Goal: Task Accomplishment & Management: Use online tool/utility

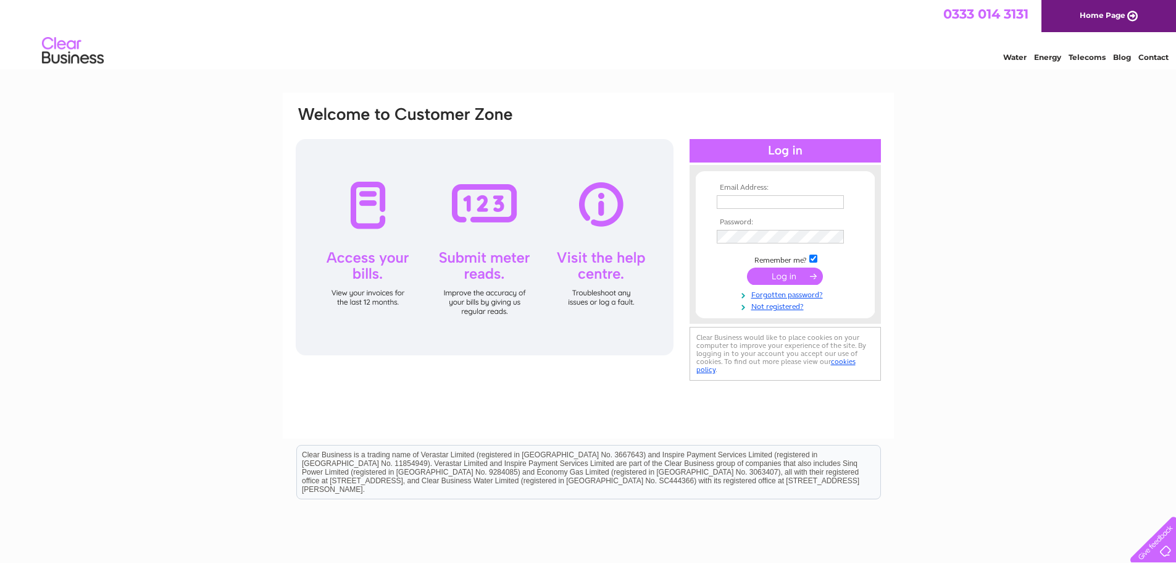
click at [740, 200] on input "text" at bounding box center [780, 202] width 127 height 14
type input "steven.anson@abercairn.co.uk"
click at [747, 269] on input "submit" at bounding box center [785, 277] width 76 height 17
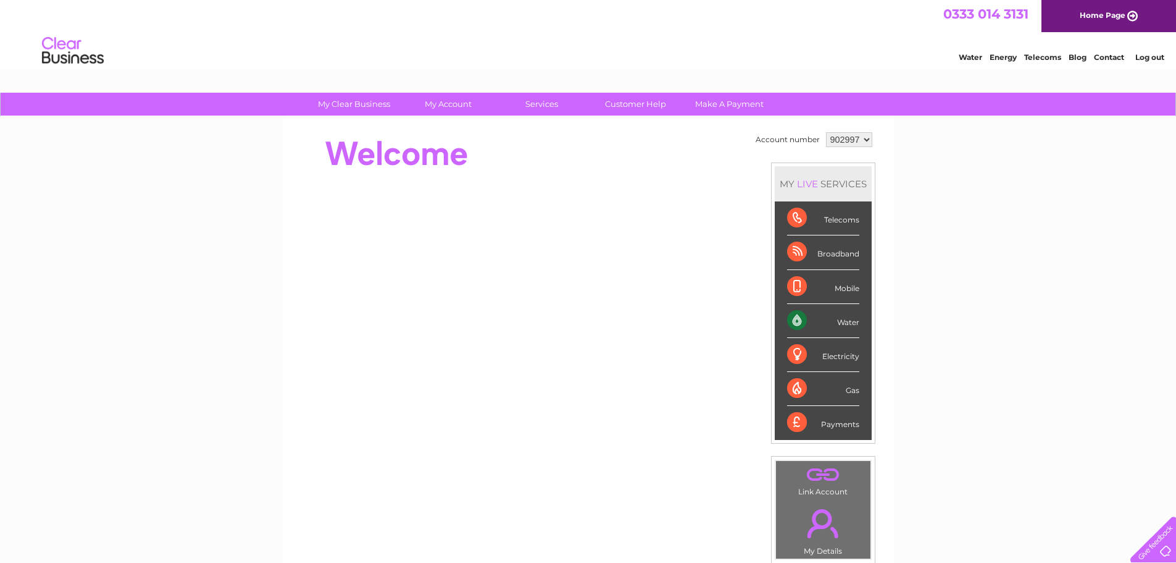
click at [864, 136] on select "902997 968608" at bounding box center [849, 139] width 46 height 15
click at [826, 132] on select "902997 968608" at bounding box center [849, 139] width 46 height 15
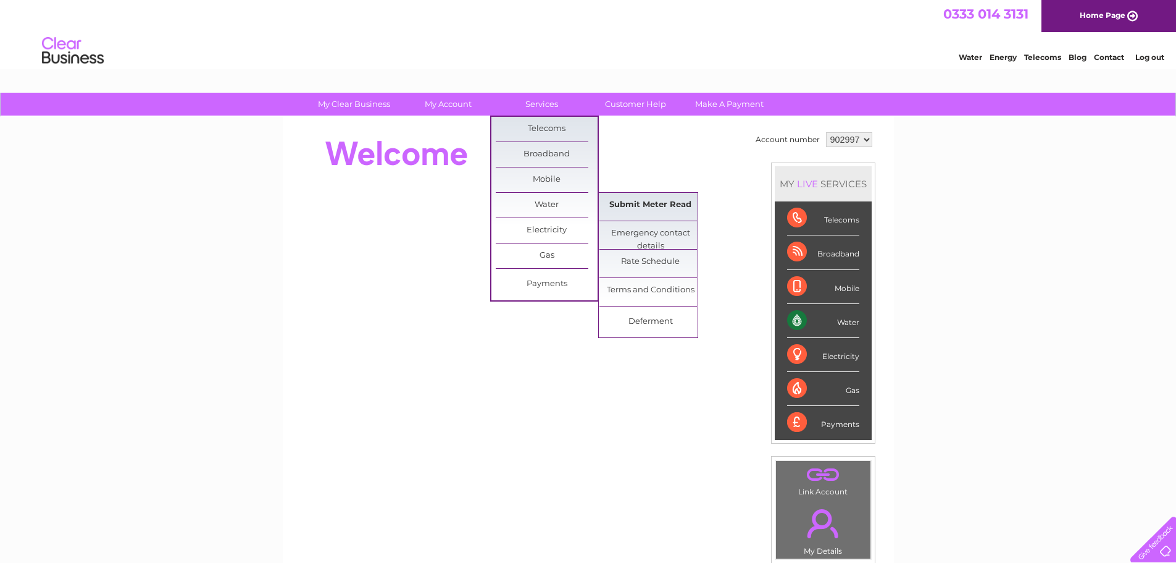
click at [621, 203] on link "Submit Meter Read" at bounding box center [651, 205] width 102 height 25
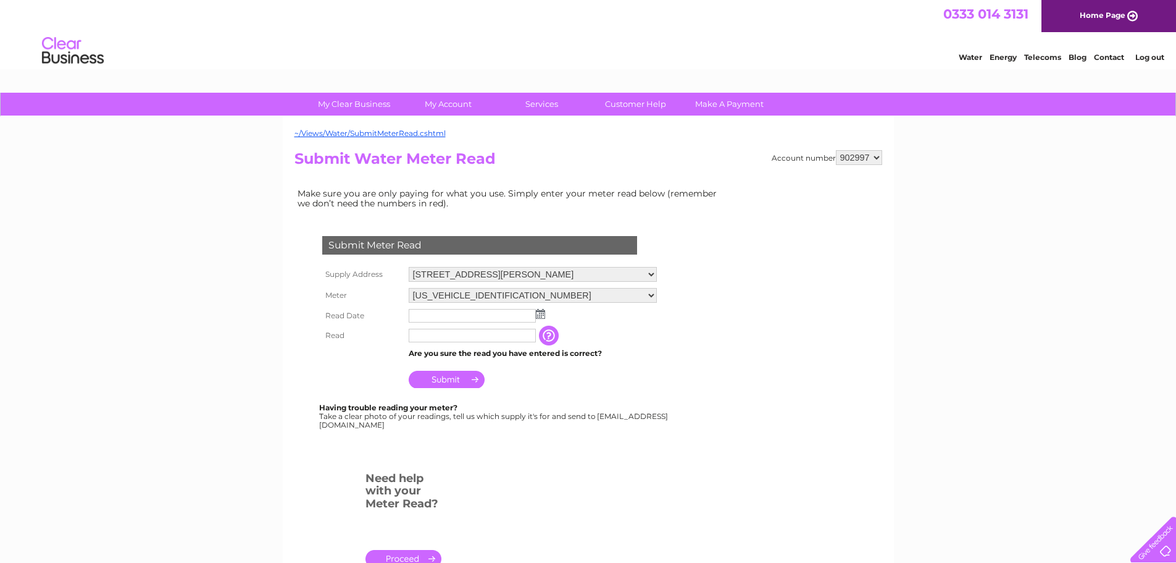
click at [538, 311] on img at bounding box center [540, 314] width 9 height 10
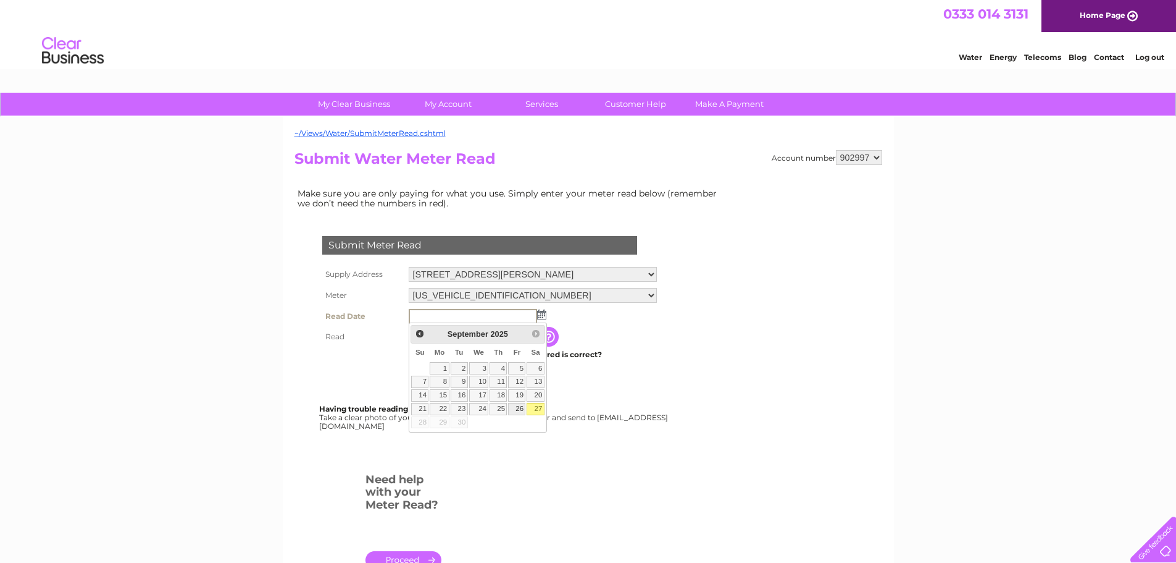
click at [517, 406] on link "26" at bounding box center [516, 409] width 17 height 12
type input "[DATE]"
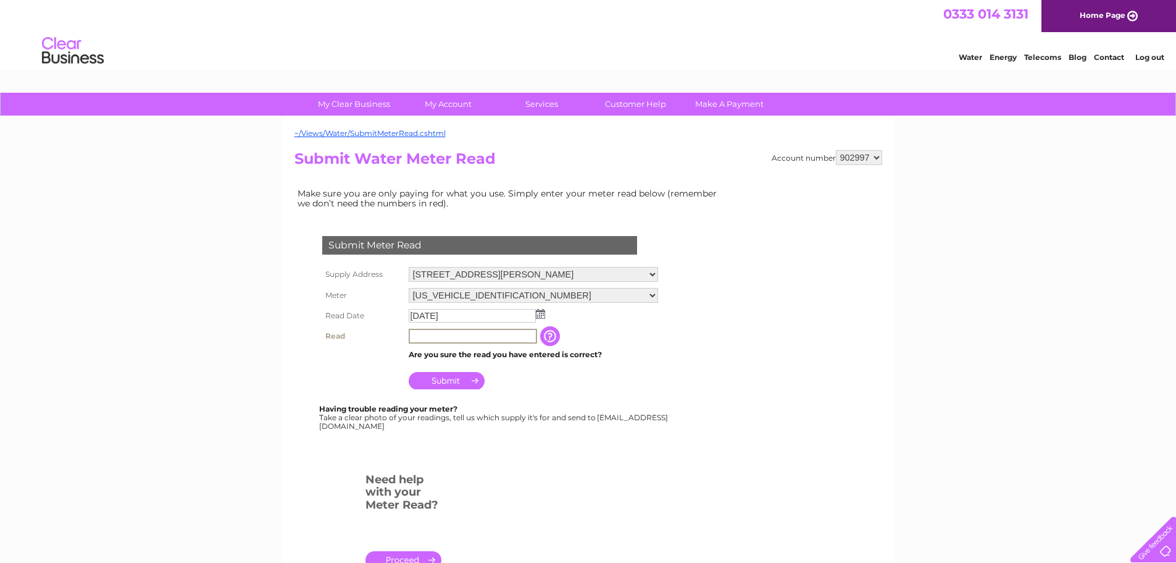
click at [423, 337] on input "text" at bounding box center [473, 335] width 128 height 15
type input "1588"
click at [456, 378] on input "Submit" at bounding box center [447, 378] width 76 height 17
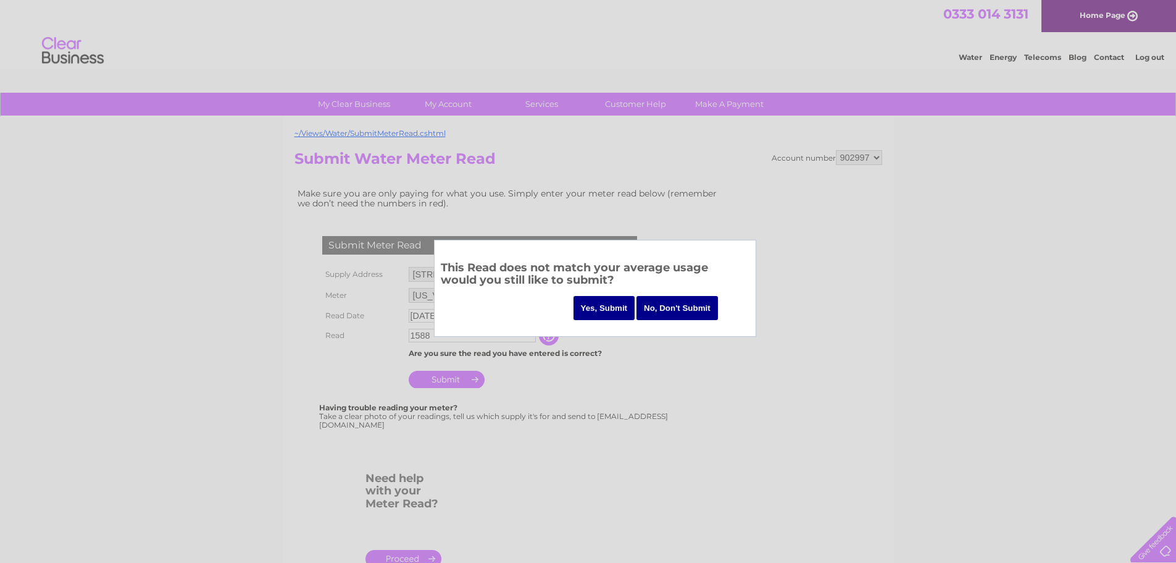
click at [605, 304] on input "Yes, Submit" at bounding box center [605, 308] width 62 height 24
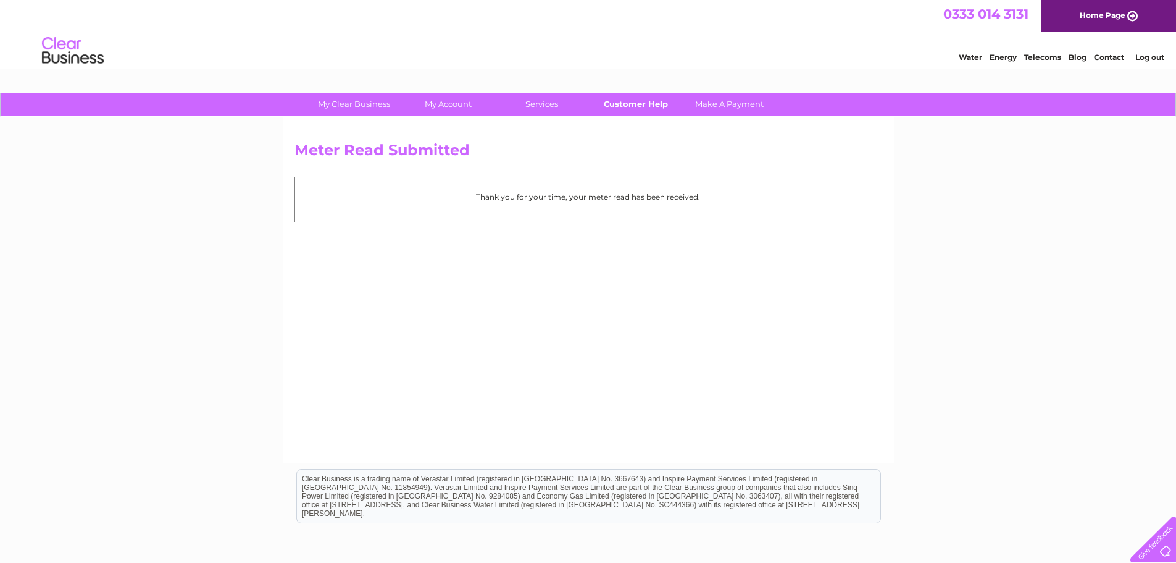
click at [592, 107] on link "Customer Help" at bounding box center [636, 104] width 102 height 23
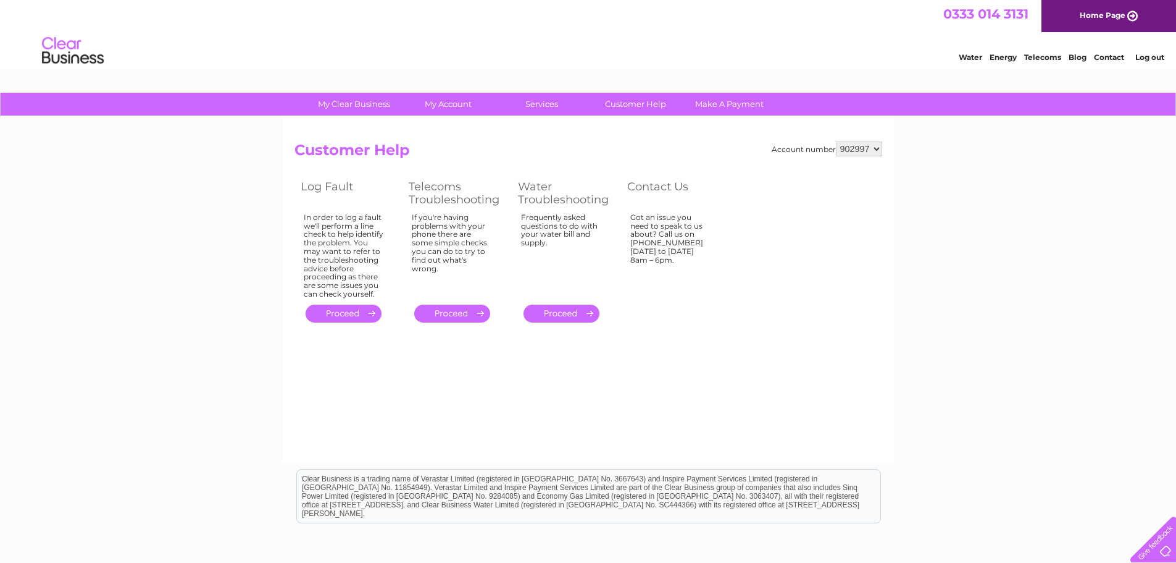
click at [874, 148] on select "902997 968608" at bounding box center [859, 148] width 46 height 15
select select "968608"
click at [836, 141] on select "902997 968608" at bounding box center [859, 148] width 46 height 15
